Goal: Transaction & Acquisition: Purchase product/service

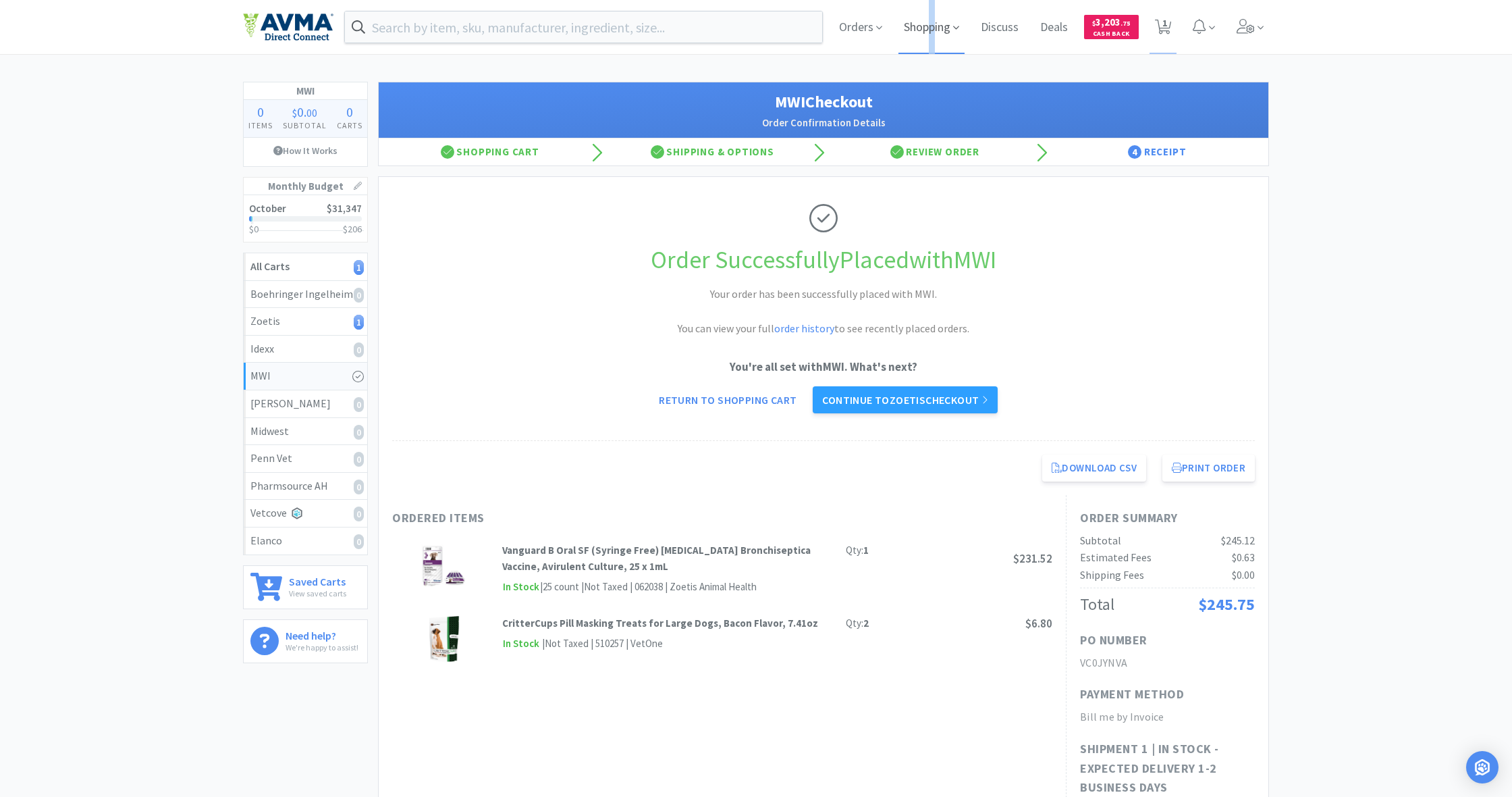
click at [931, 28] on span "Shopping" at bounding box center [931, 27] width 66 height 54
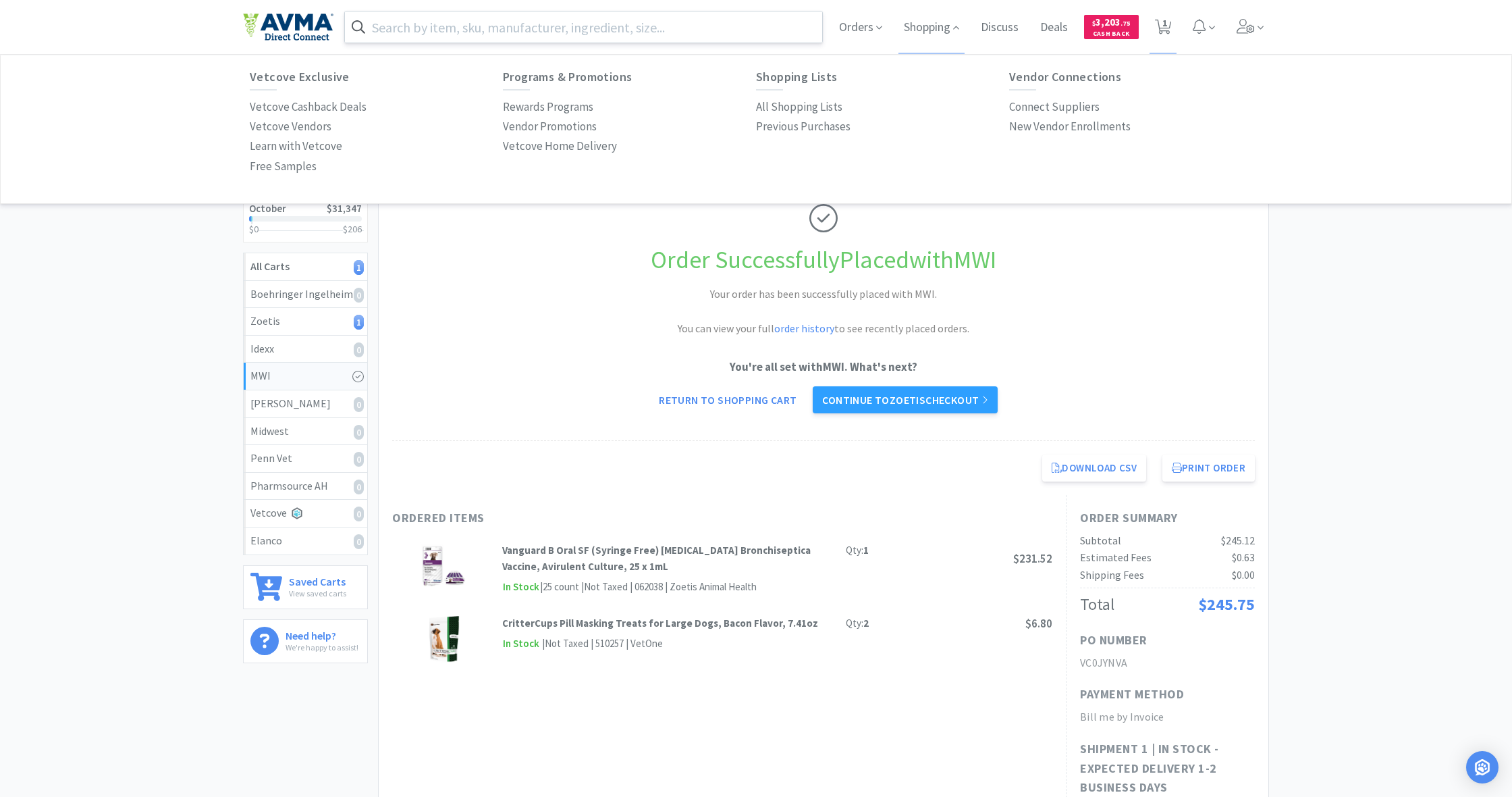
click at [468, 35] on input "text" at bounding box center [583, 27] width 477 height 31
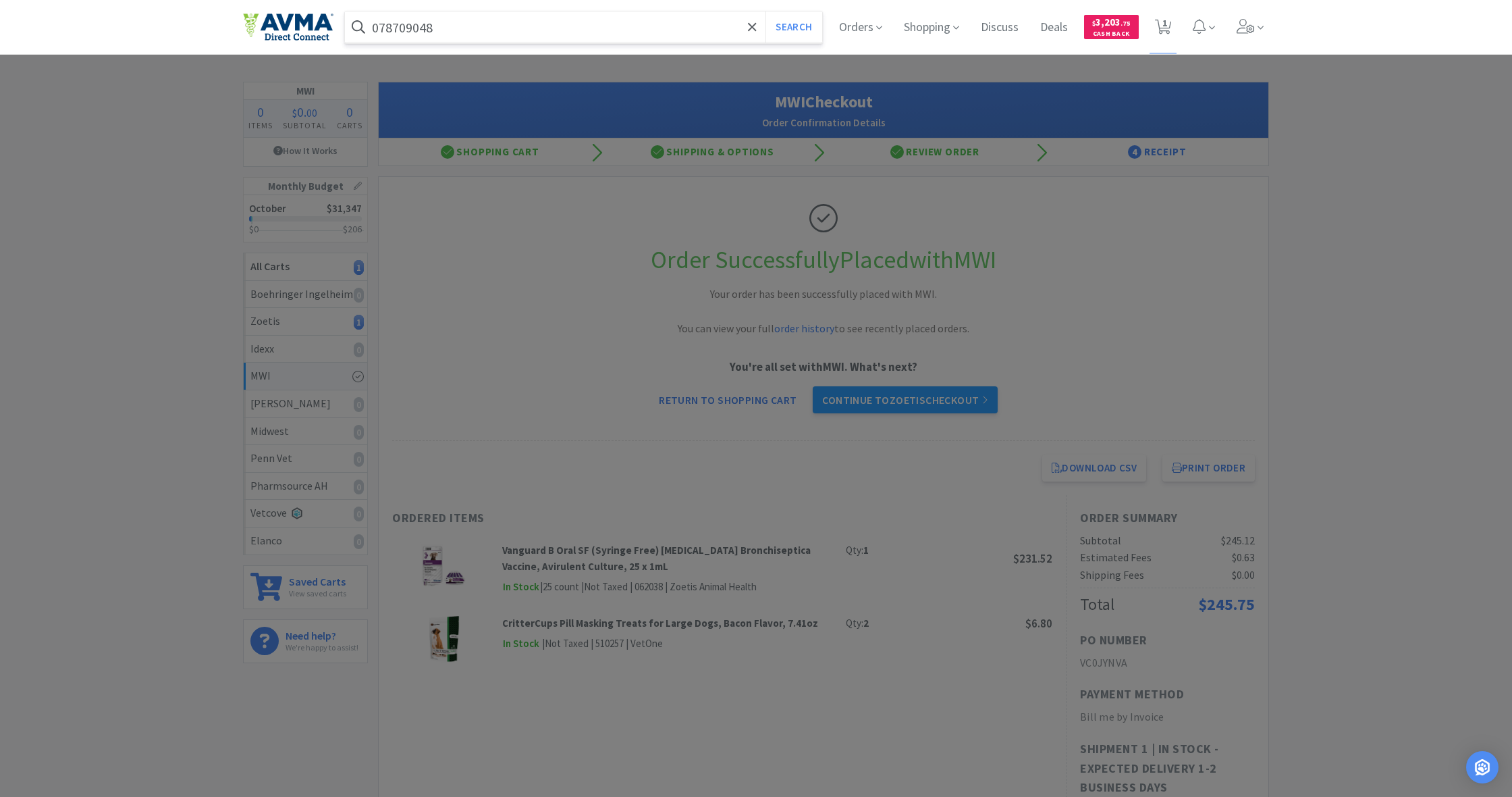
type input "078709048"
click at [792, 27] on button "Search" at bounding box center [793, 27] width 56 height 31
select select "5"
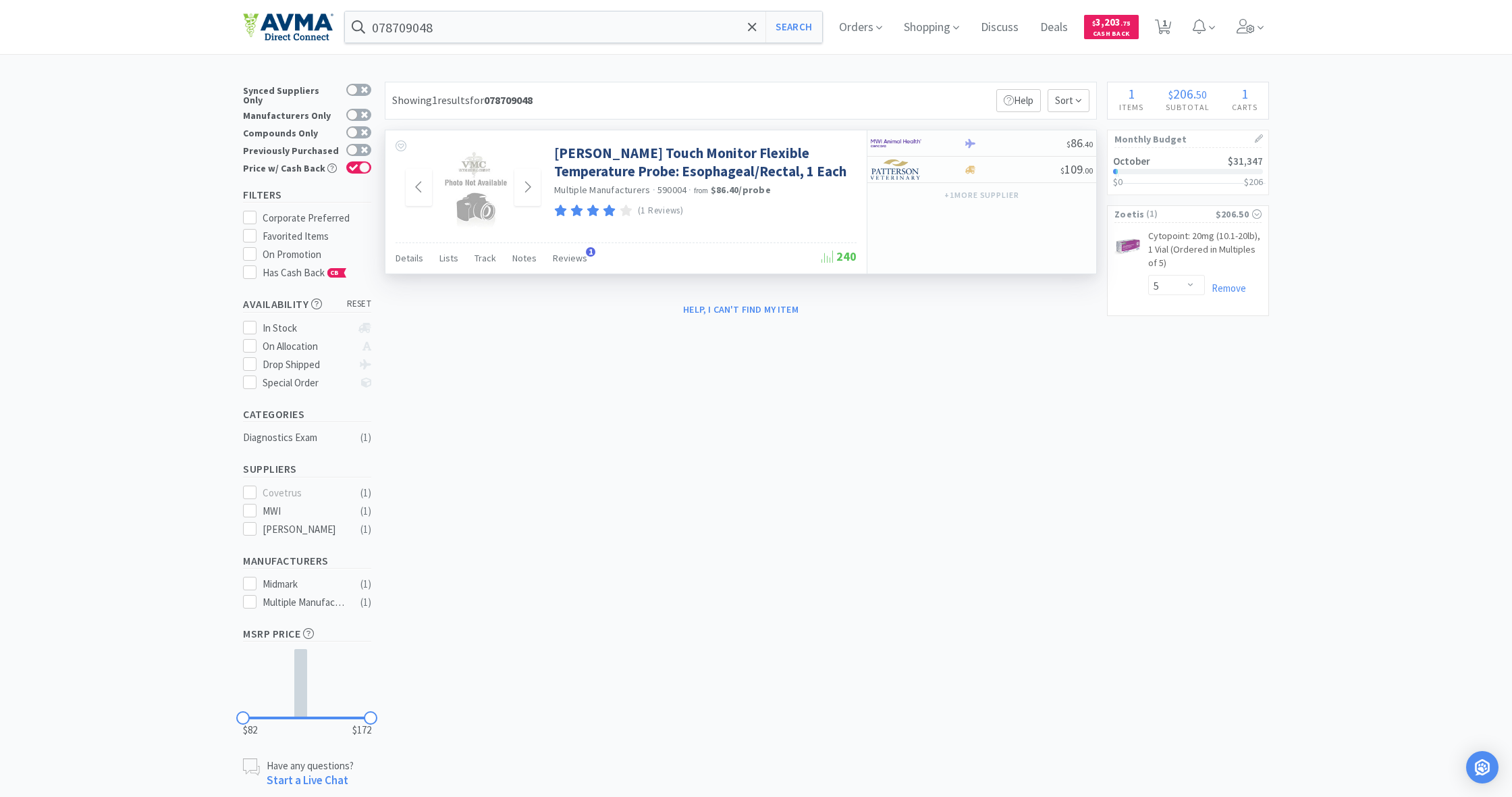
click at [525, 151] on div at bounding box center [473, 187] width 135 height 88
click at [971, 169] on icon at bounding box center [970, 170] width 10 height 8
select select "1"
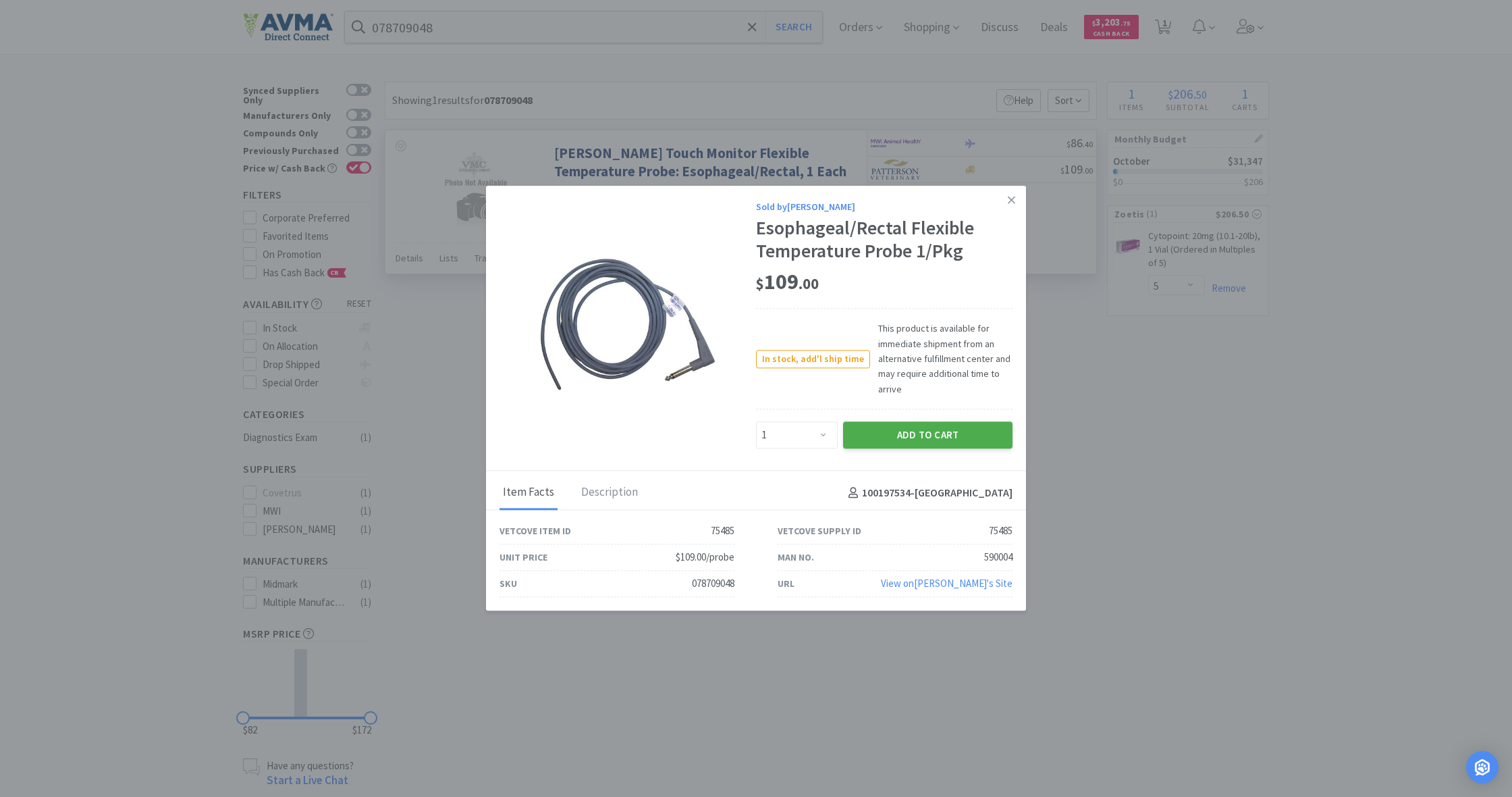
click at [932, 430] on button "Add to Cart" at bounding box center [928, 435] width 170 height 27
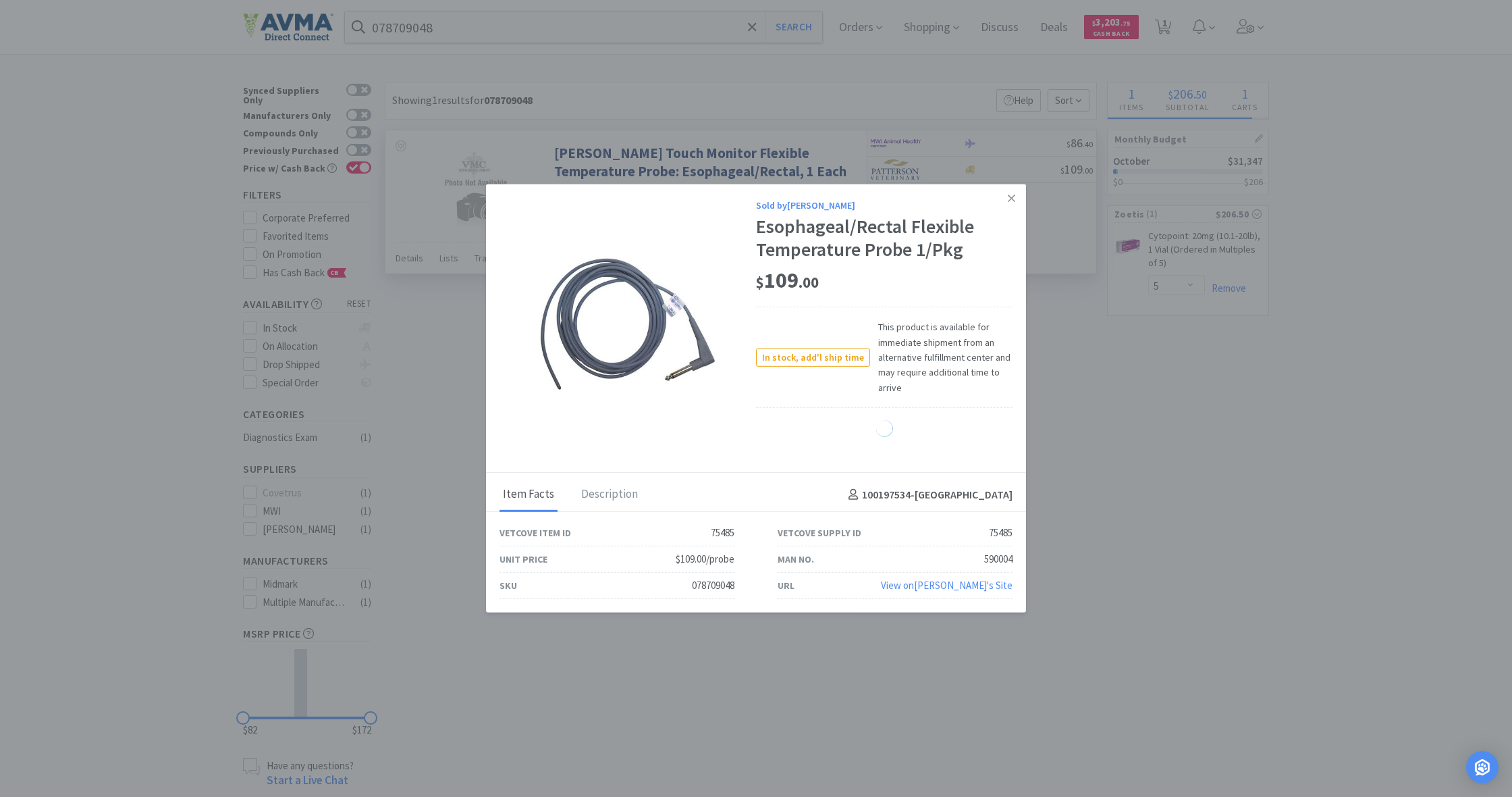
select select "1"
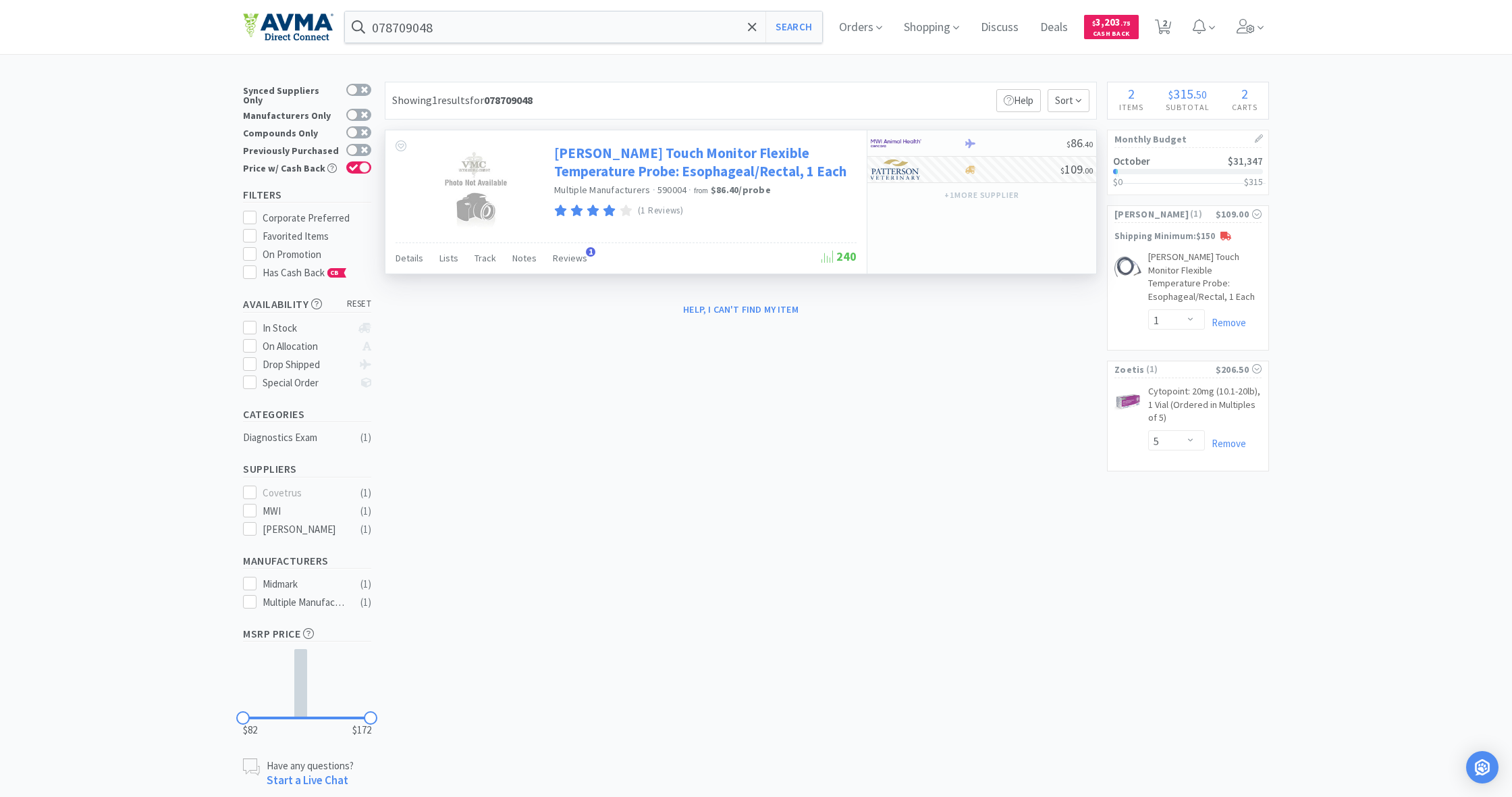
click at [614, 156] on link "[PERSON_NAME] Touch Monitor Flexible Temperature Probe: Esophageal/Rectal, 1 Ea…" at bounding box center [703, 162] width 299 height 37
